Goal: Check status: Check status

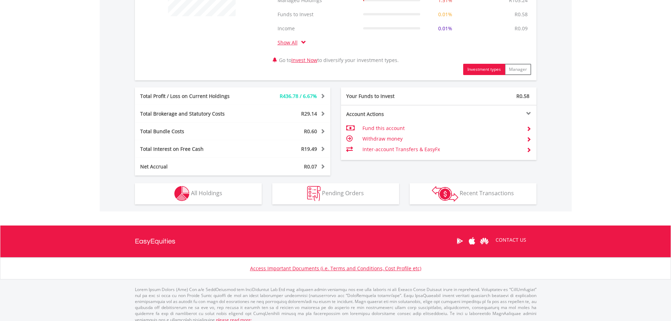
scroll to position [332, 0]
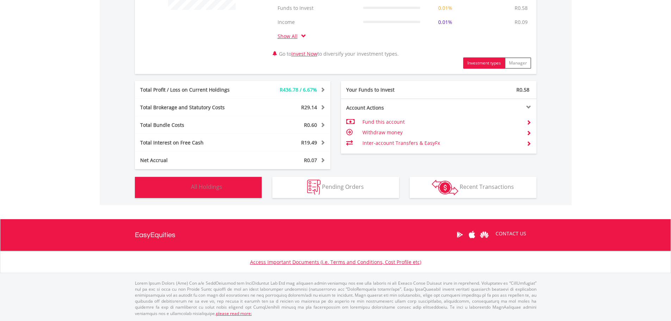
click at [238, 185] on button "Holdings All Holdings" at bounding box center [198, 187] width 127 height 21
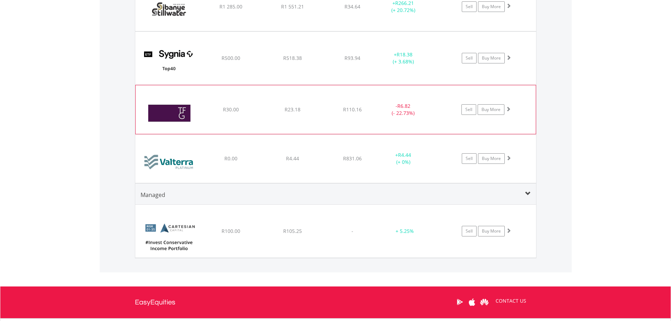
scroll to position [1361, 0]
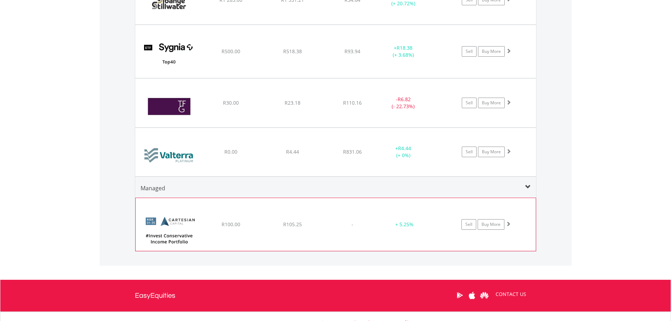
click at [247, 220] on div "﻿ Cartesian #Invest Conservative Income Portfolio R100.00 R105.25 - + 5.25% Sel…" at bounding box center [336, 224] width 400 height 53
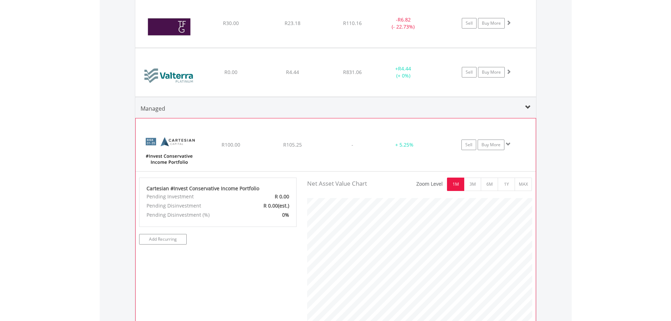
scroll to position [1467, 0]
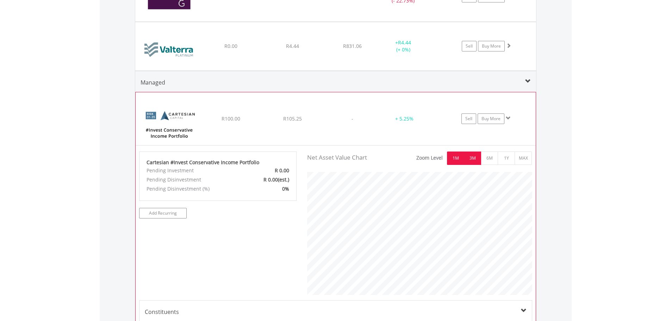
click at [476, 158] on button "3M" at bounding box center [472, 158] width 17 height 13
click at [482, 159] on button "6M" at bounding box center [489, 158] width 17 height 13
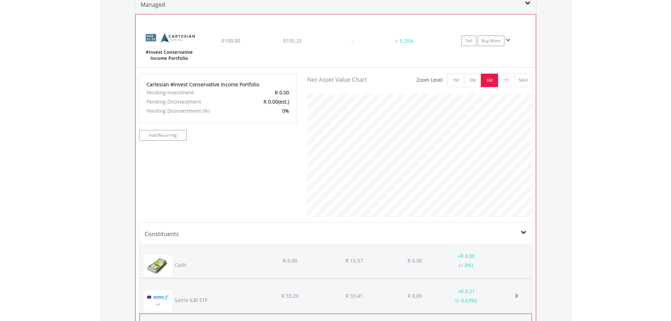
scroll to position [1643, 0]
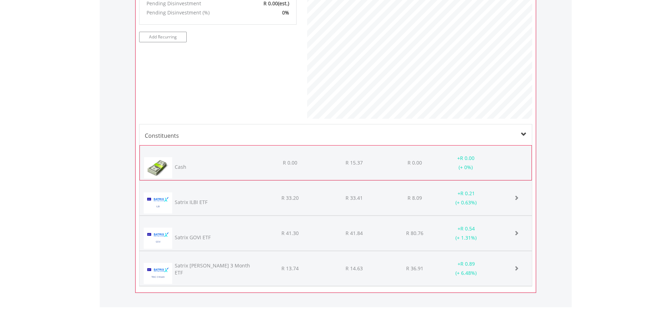
click at [277, 174] on div "﻿ Cash R 0.00 R 15.37 R 0.00 + R 0.00 (+ 0%)" at bounding box center [336, 163] width 392 height 35
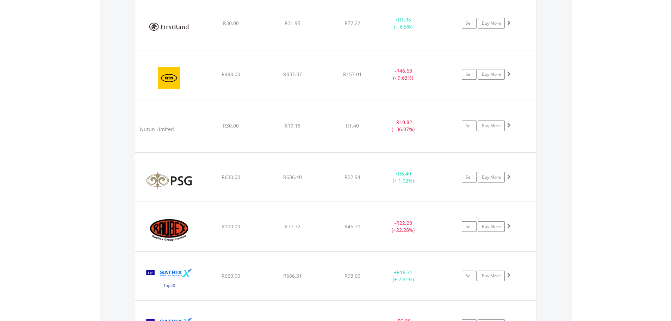
scroll to position [903, 0]
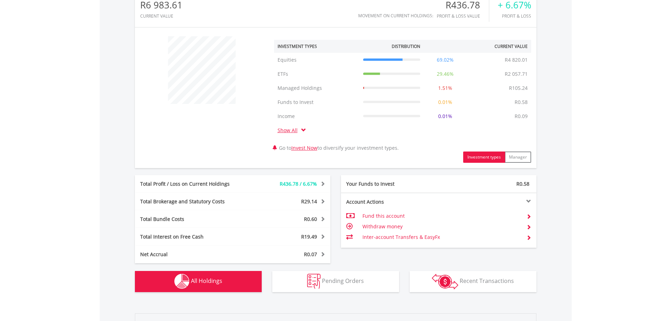
scroll to position [234, 0]
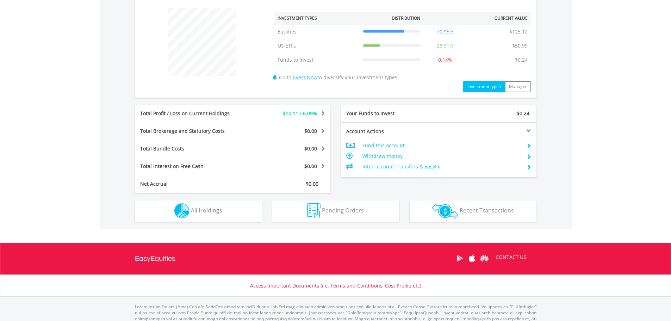
scroll to position [289, 0]
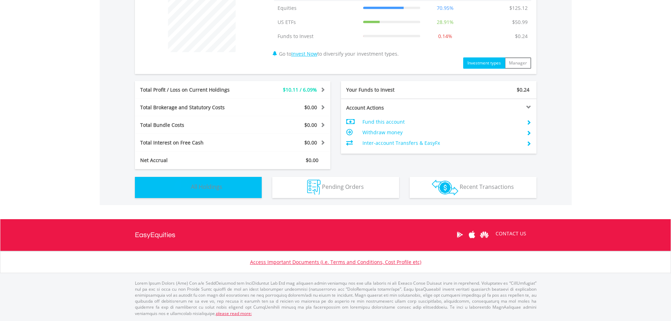
click at [253, 187] on button "Holdings All Holdings" at bounding box center [198, 187] width 127 height 21
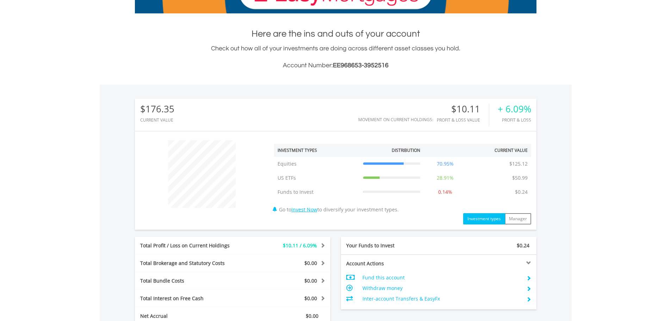
scroll to position [141, 0]
